Goal: Information Seeking & Learning: Learn about a topic

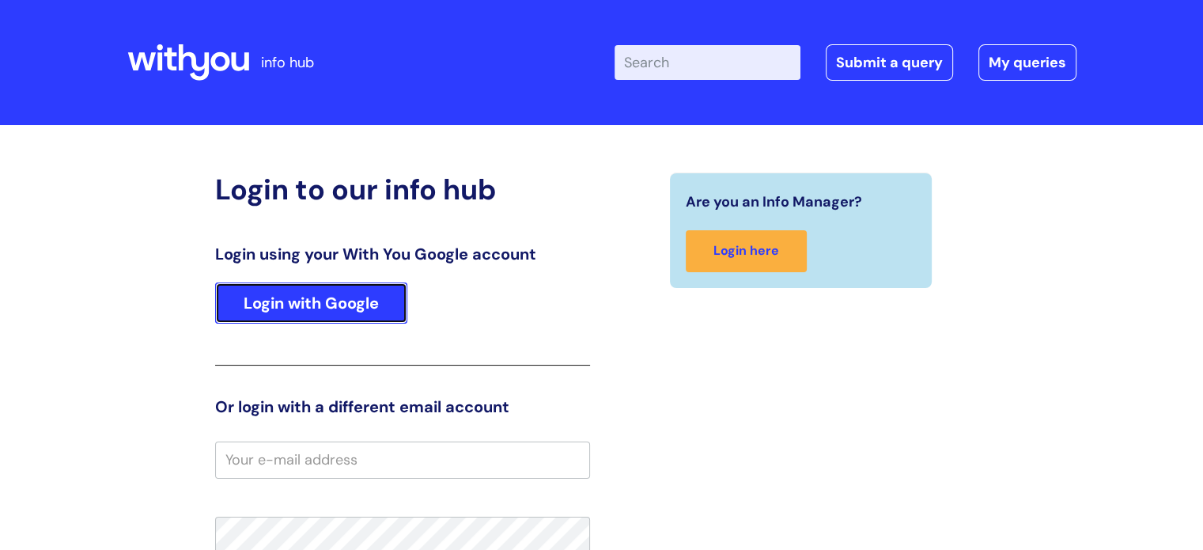
click at [319, 306] on link "Login with Google" at bounding box center [311, 302] width 192 height 41
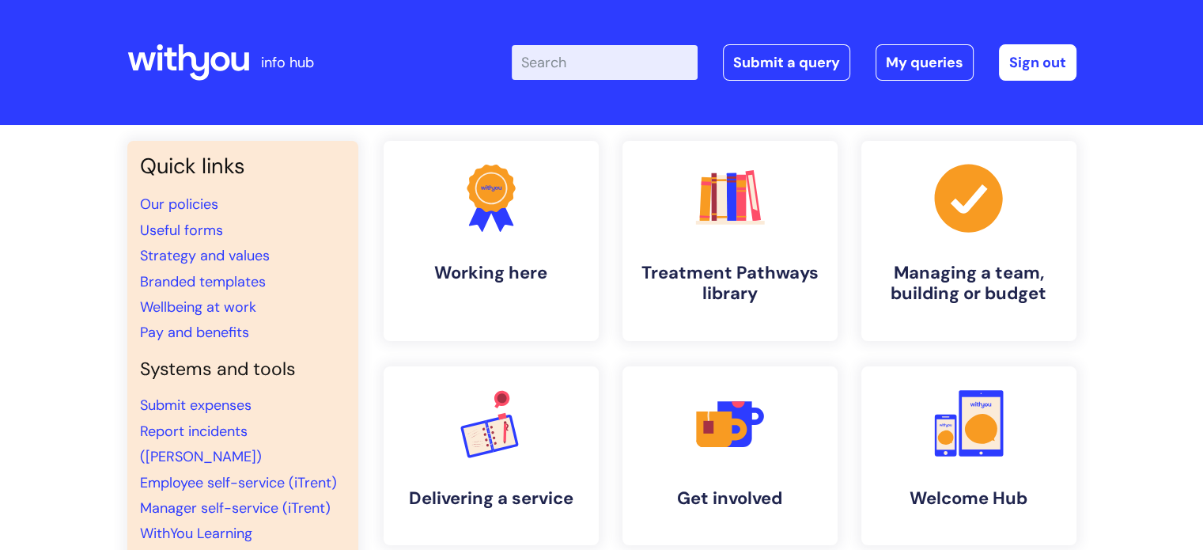
click at [599, 70] on input "Enter your search term here..." at bounding box center [605, 62] width 186 height 35
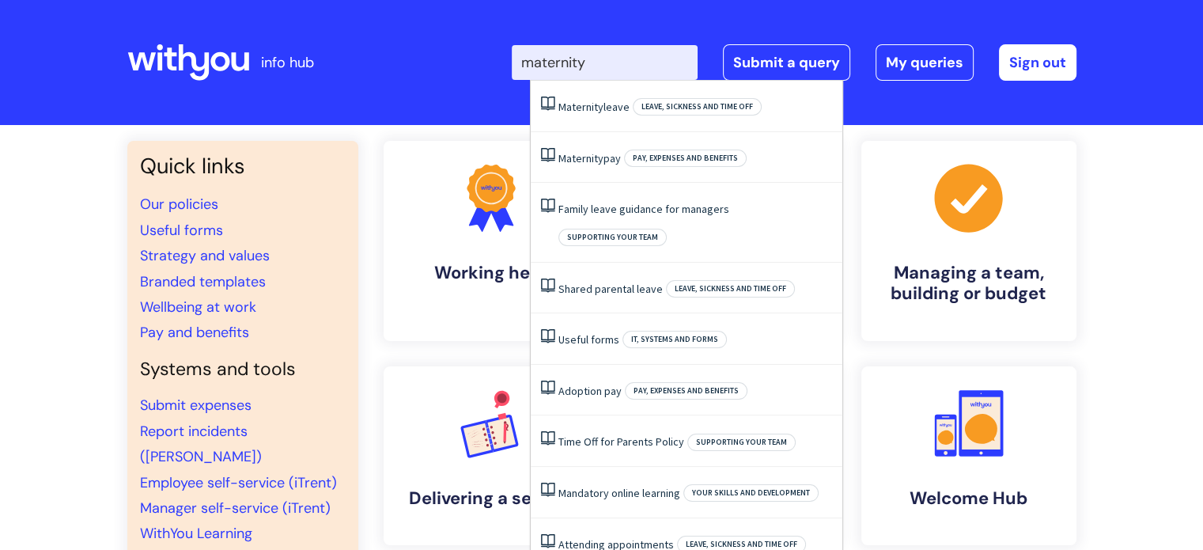
type input "maternity"
click button "Search" at bounding box center [0, 0] width 0 height 0
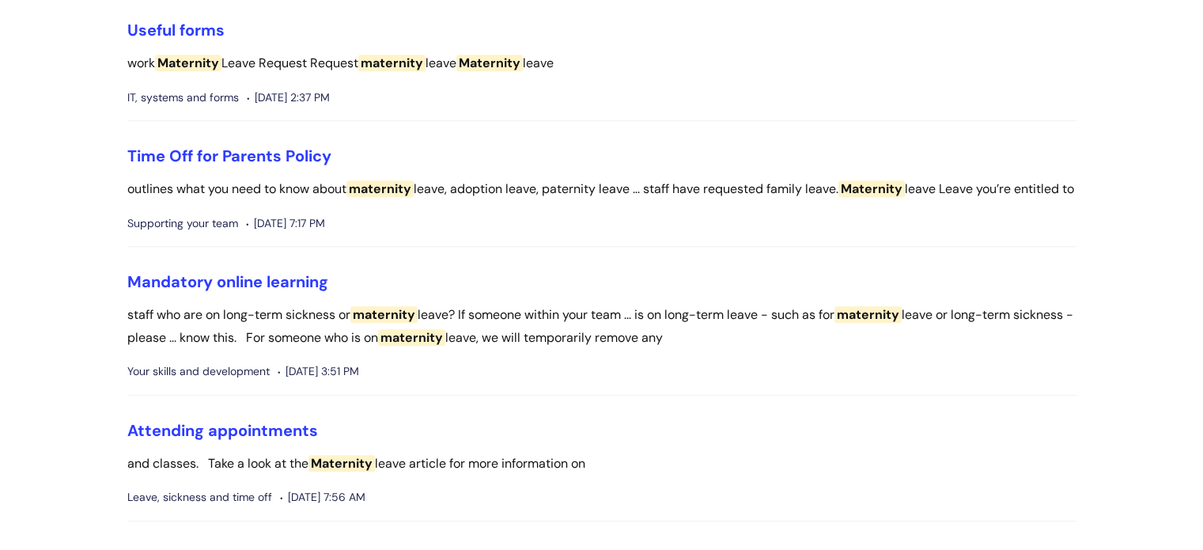
scroll to position [990, 0]
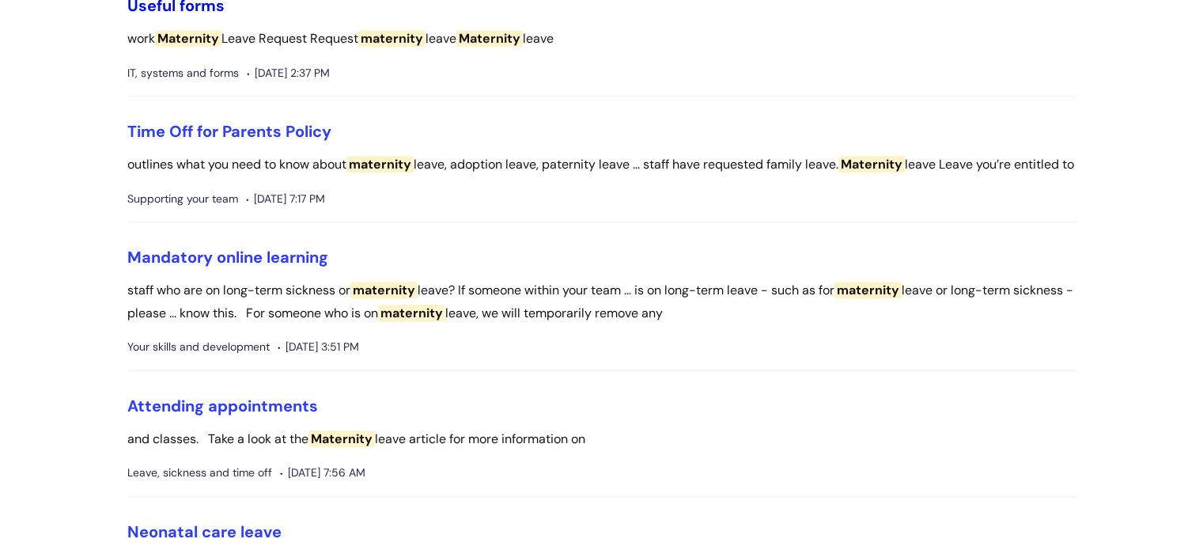
click at [158, 6] on link "Useful forms" at bounding box center [175, 5] width 97 height 21
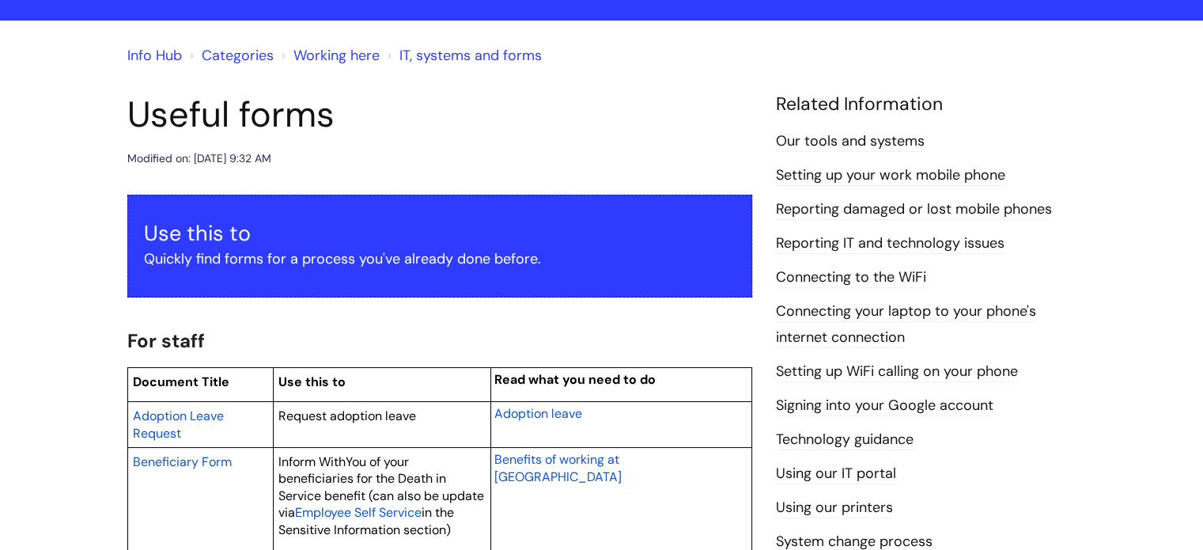
scroll to position [114, 0]
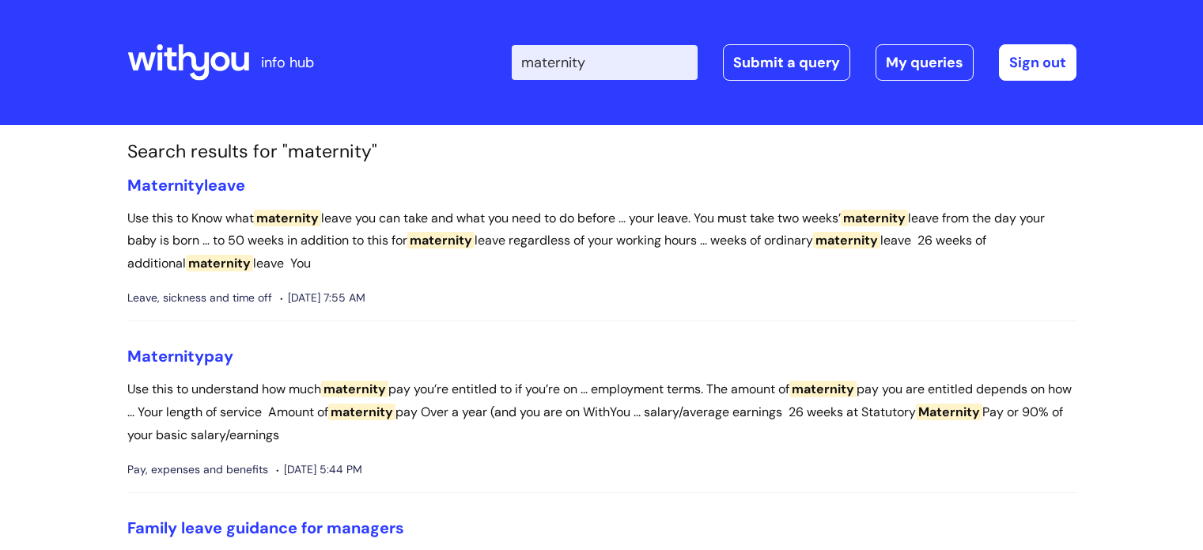
scroll to position [990, 0]
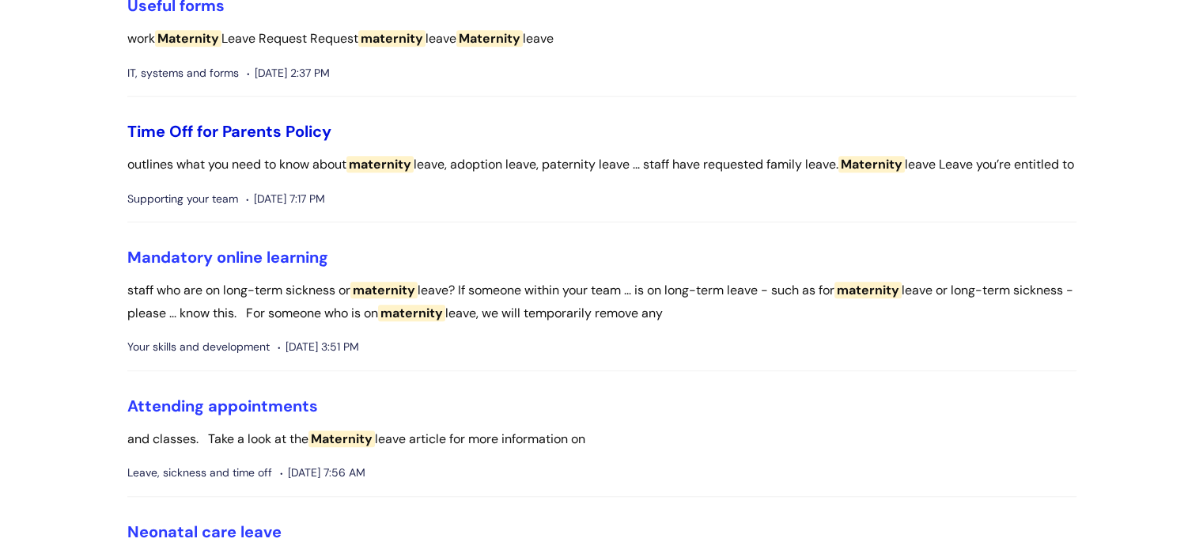
click at [174, 130] on link "Time Off for Parents Policy" at bounding box center [229, 131] width 204 height 21
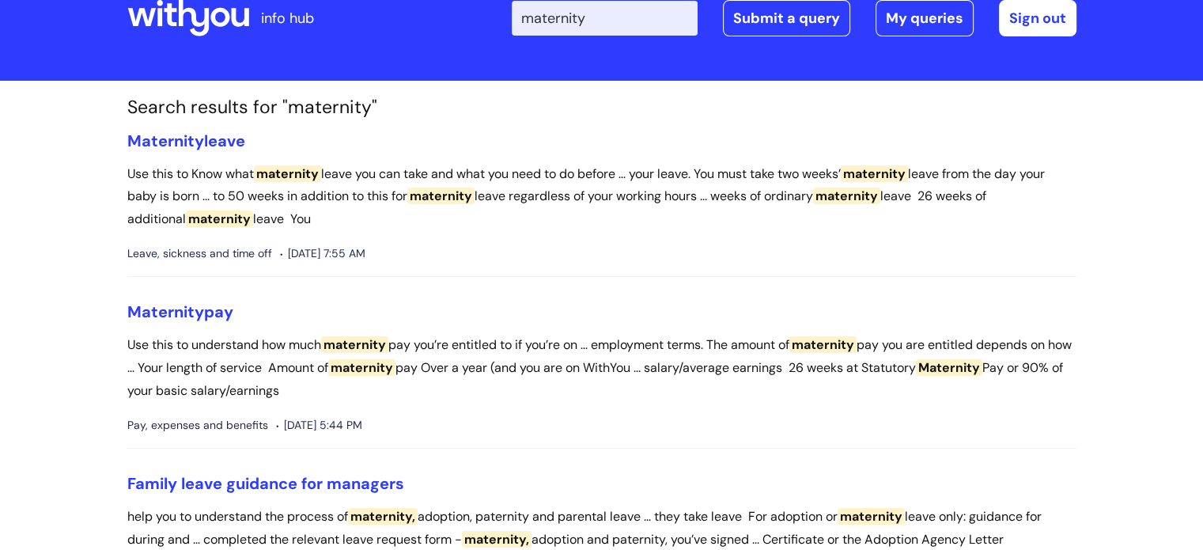
scroll to position [32, 0]
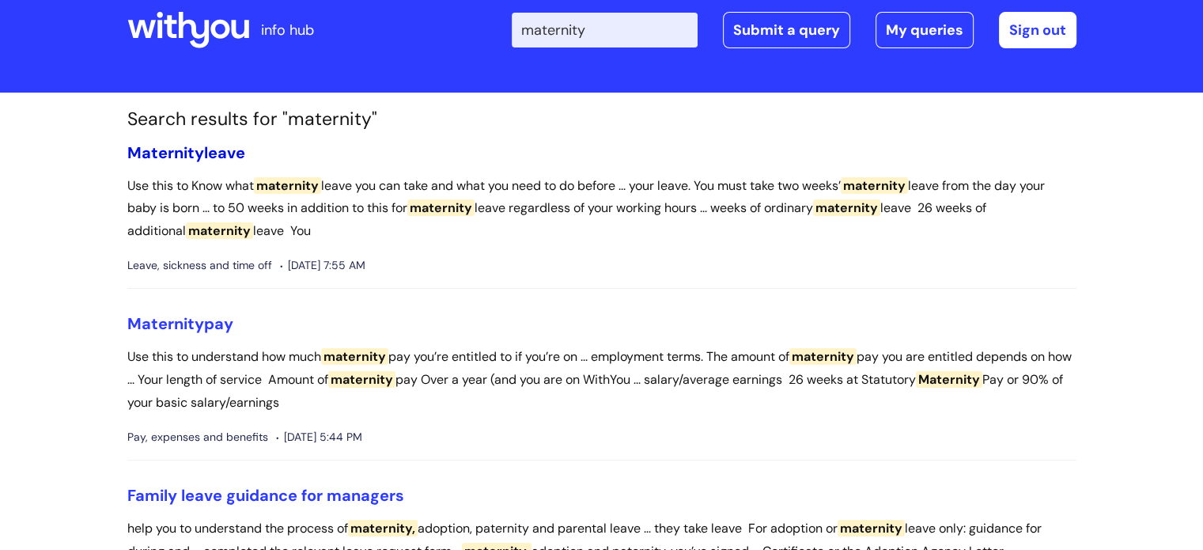
click at [204, 154] on link "Maternity leave" at bounding box center [186, 152] width 118 height 21
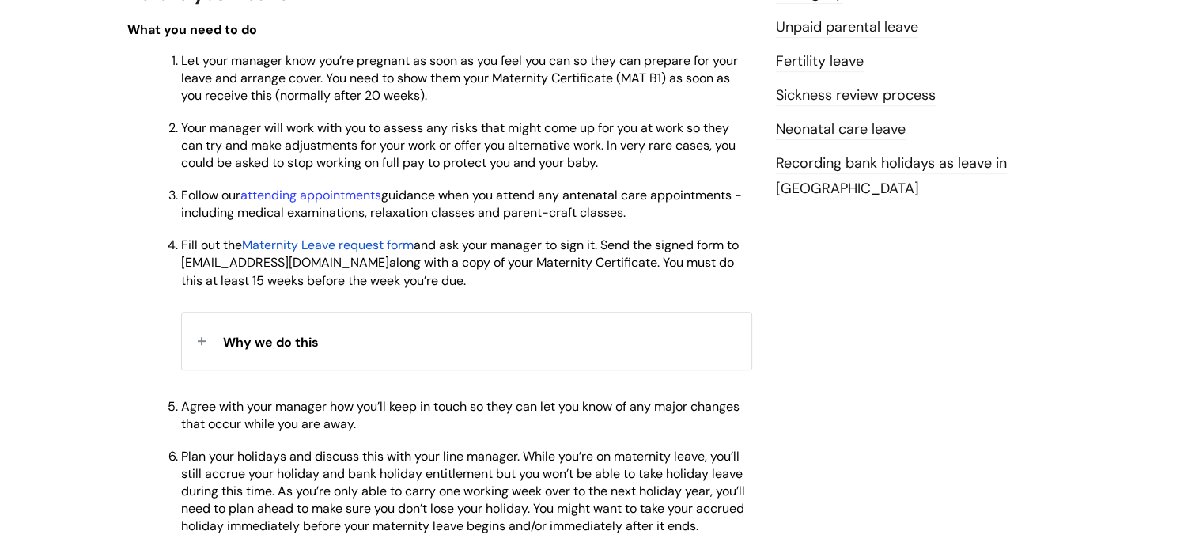
scroll to position [766, 0]
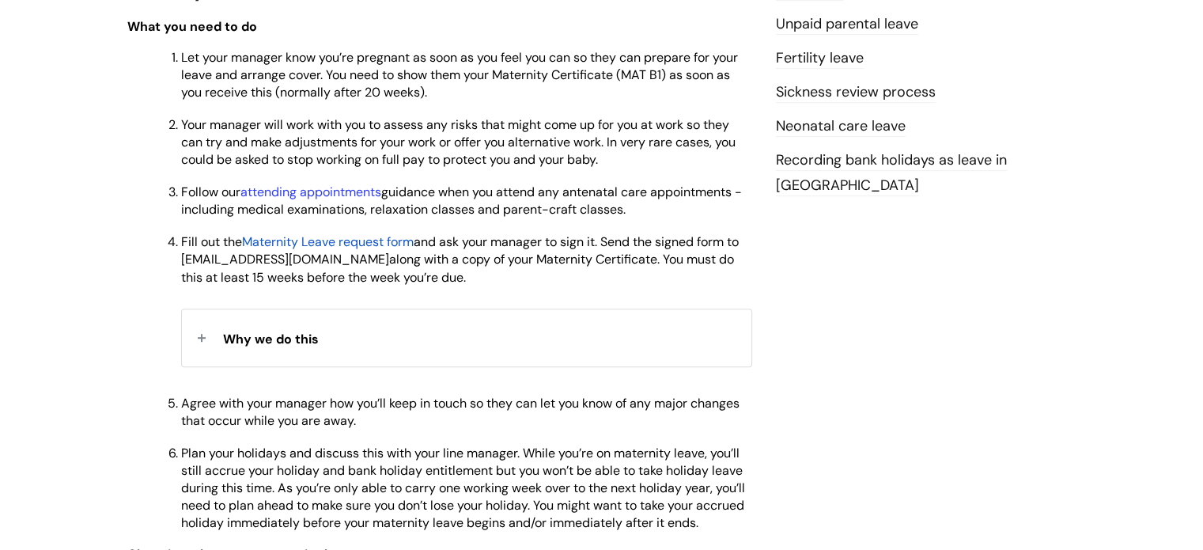
click at [321, 245] on span "Maternity Leave request form" at bounding box center [328, 241] width 172 height 17
